Goal: Find specific page/section: Find specific page/section

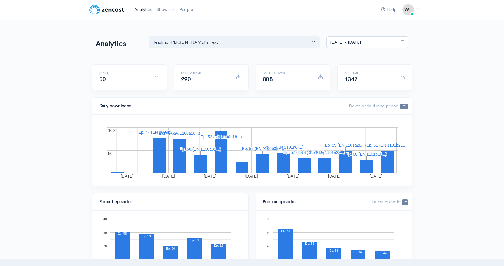
click at [141, 9] on link "Analytics" at bounding box center [143, 9] width 22 height 12
click at [143, 9] on link "Analytics" at bounding box center [143, 9] width 22 height 12
click at [140, 9] on link "Analytics" at bounding box center [143, 9] width 22 height 12
click at [144, 9] on link "Analytics" at bounding box center [143, 9] width 22 height 12
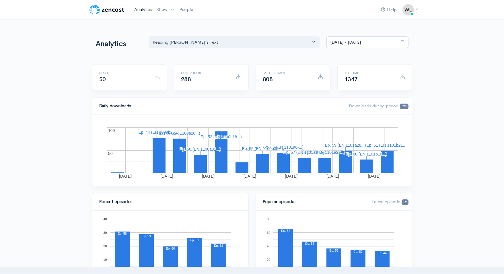
click at [143, 9] on link "Analytics" at bounding box center [143, 9] width 22 height 12
click at [141, 8] on link "Analytics" at bounding box center [143, 9] width 22 height 12
